Goal: Transaction & Acquisition: Download file/media

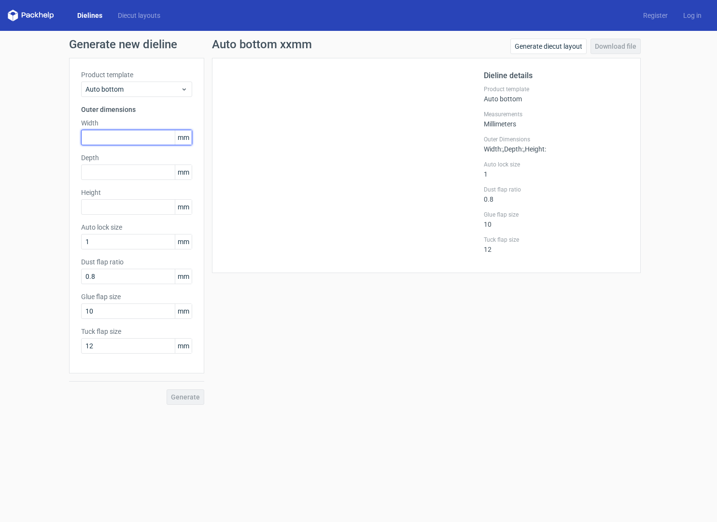
click at [104, 139] on input "text" at bounding box center [136, 137] width 111 height 15
click at [134, 92] on span "Auto bottom" at bounding box center [132, 89] width 95 height 10
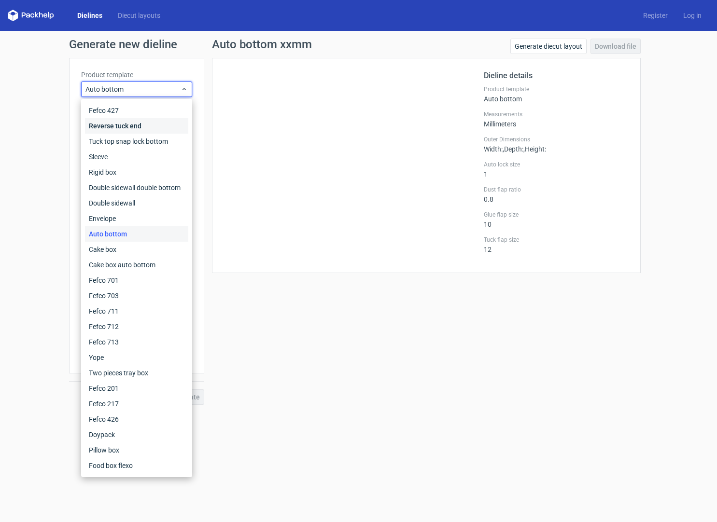
click at [129, 127] on div "Reverse tuck end" at bounding box center [136, 125] width 103 height 15
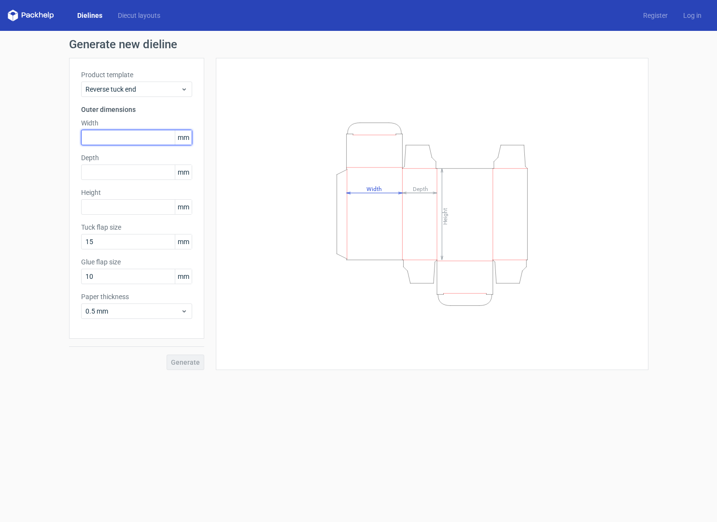
click at [106, 138] on input "text" at bounding box center [136, 137] width 111 height 15
type input "90"
type input "190"
click at [184, 359] on span "Generate" at bounding box center [185, 362] width 29 height 7
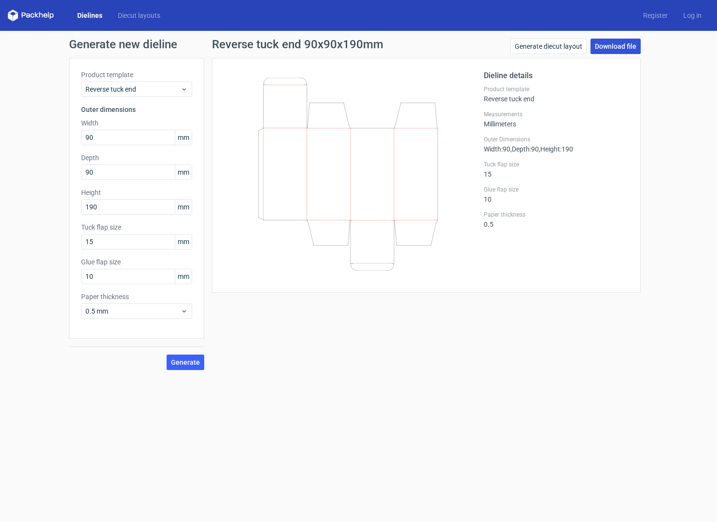
click at [622, 49] on link "Download file" at bounding box center [615, 46] width 50 height 15
